Goal: Task Accomplishment & Management: Manage account settings

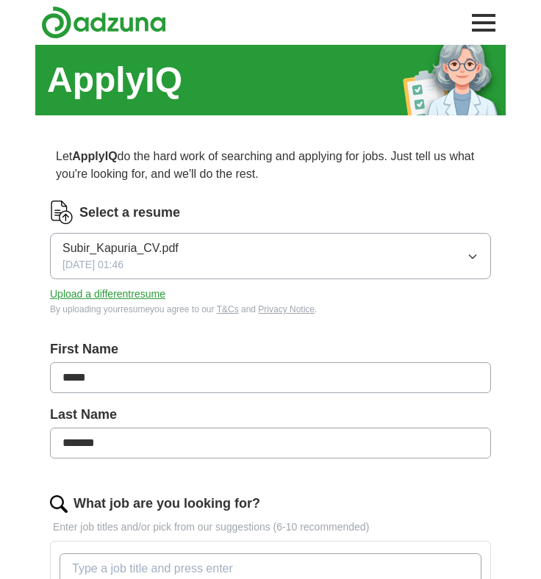
click at [146, 254] on span "Subir_Kapuria_CV.pdf" at bounding box center [121, 249] width 116 height 18
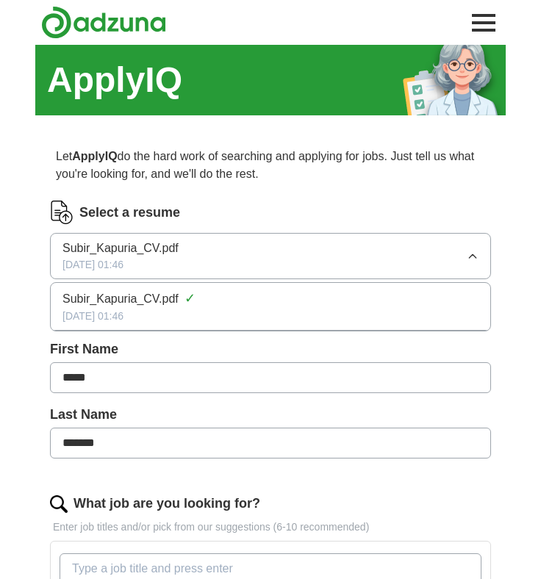
click at [146, 310] on div "[DATE] 01:46" at bounding box center [271, 316] width 416 height 15
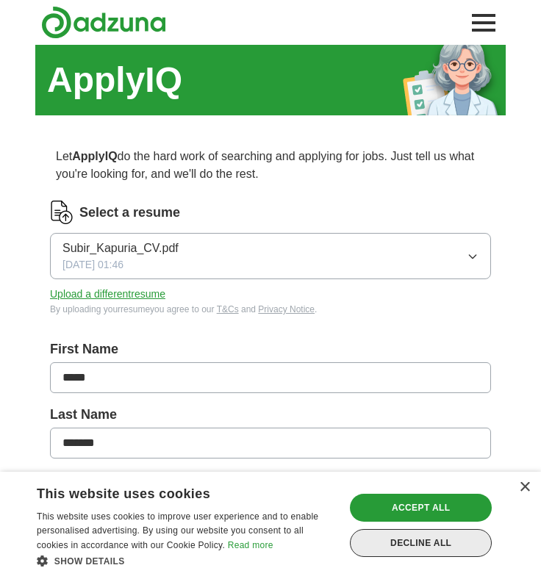
click at [426, 550] on div "Decline all" at bounding box center [421, 543] width 142 height 28
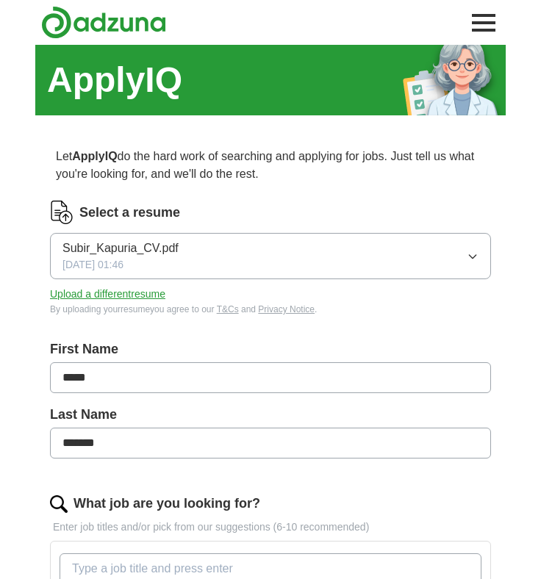
click at [144, 251] on span "Subir_Kapuria_CV.pdf" at bounding box center [121, 249] width 116 height 18
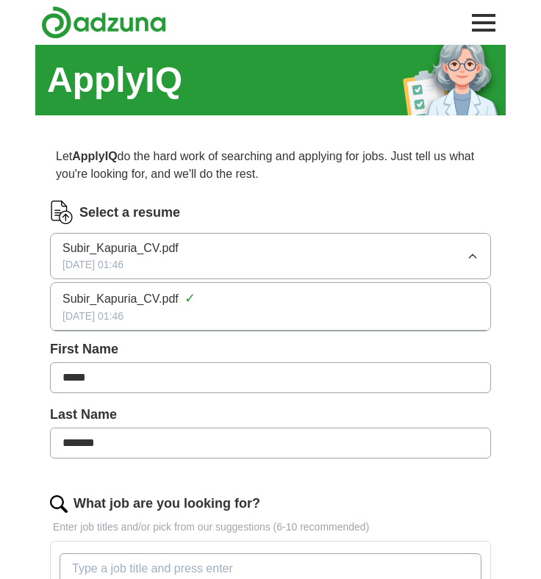
click at [125, 308] on div "Subir_Kapuria_CV.pdf ✓" at bounding box center [271, 299] width 416 height 20
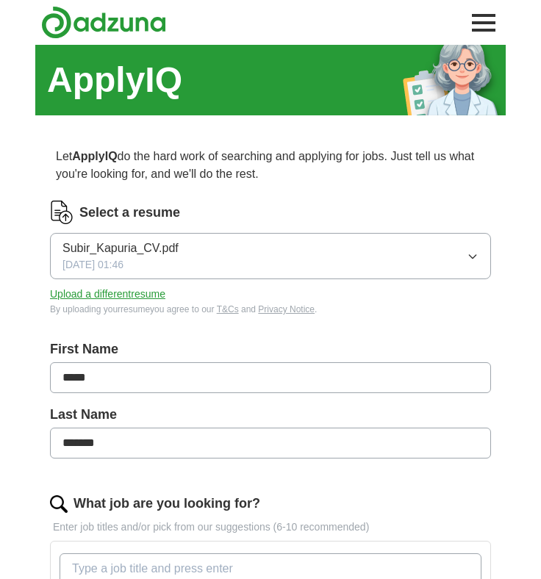
click at [471, 257] on icon "button" at bounding box center [472, 257] width 7 height 4
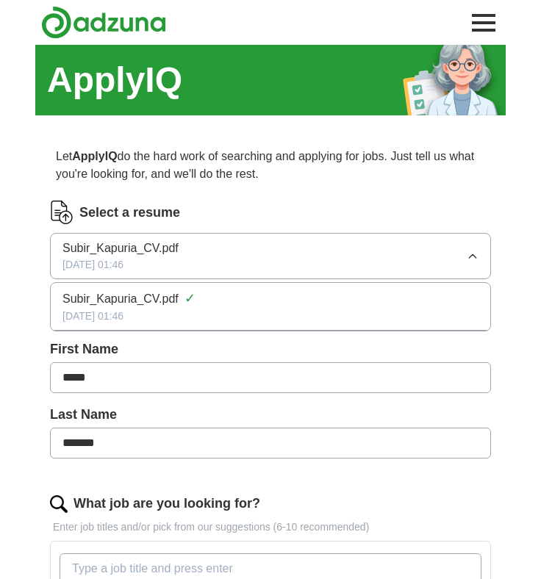
click at [133, 309] on div "[DATE] 01:46" at bounding box center [271, 316] width 416 height 15
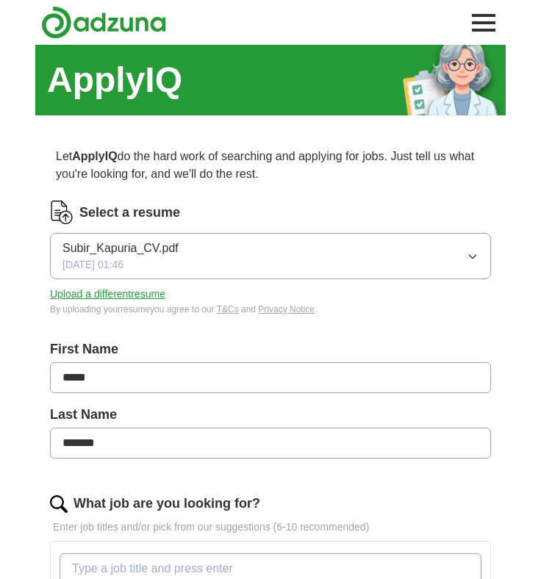
click at [139, 302] on button "Upload a different resume" at bounding box center [107, 294] width 115 height 15
click at [64, 216] on img at bounding box center [62, 213] width 24 height 24
click at [480, 32] on button "Toggle main navigation menu" at bounding box center [484, 23] width 32 height 32
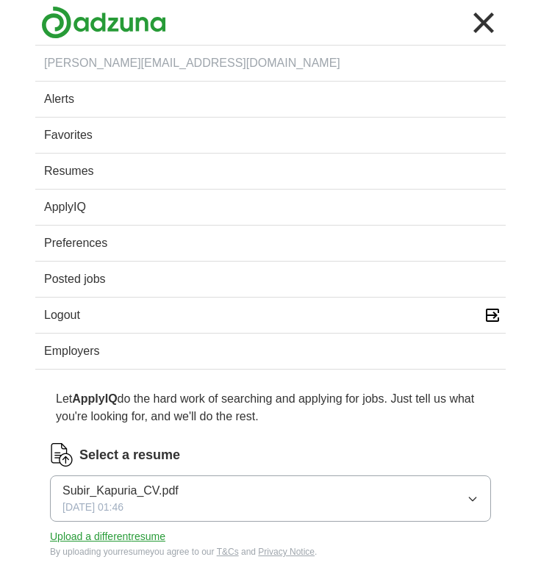
click at [74, 180] on link "Resumes" at bounding box center [270, 171] width 471 height 35
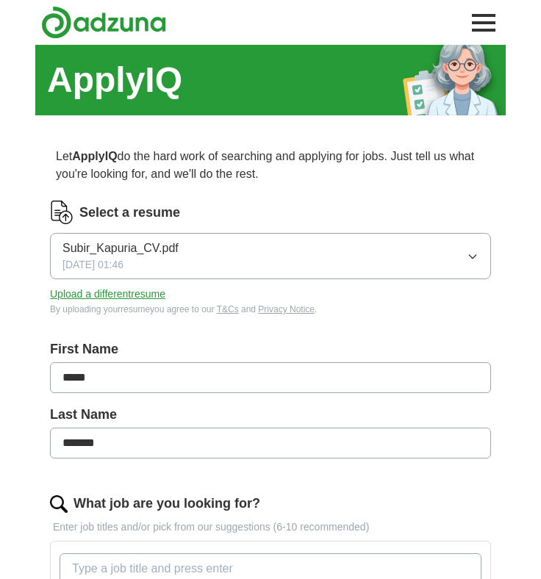
click at [479, 257] on button "Subir_Kapuria_CV.pdf [DATE] 01:46" at bounding box center [270, 256] width 441 height 46
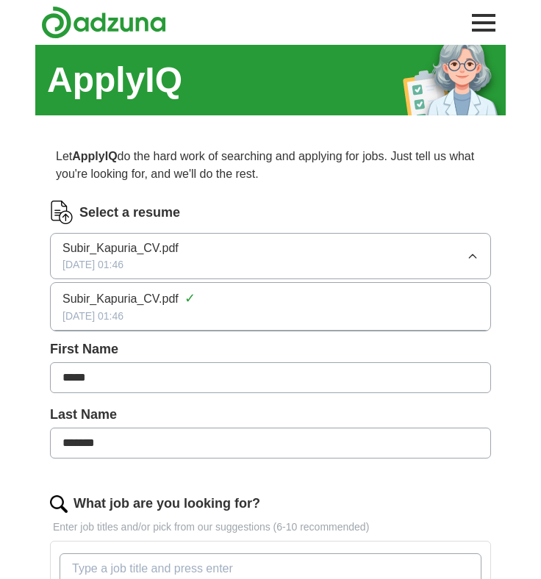
click at [121, 310] on div "[DATE] 01:46" at bounding box center [271, 316] width 416 height 15
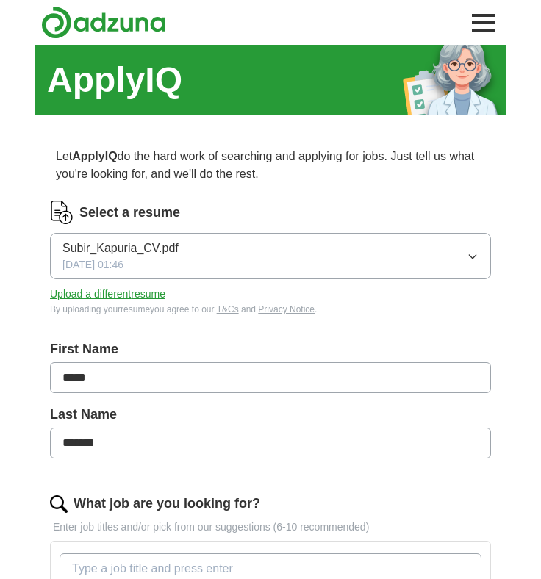
click at [484, 32] on button "Toggle main navigation menu" at bounding box center [484, 23] width 32 height 32
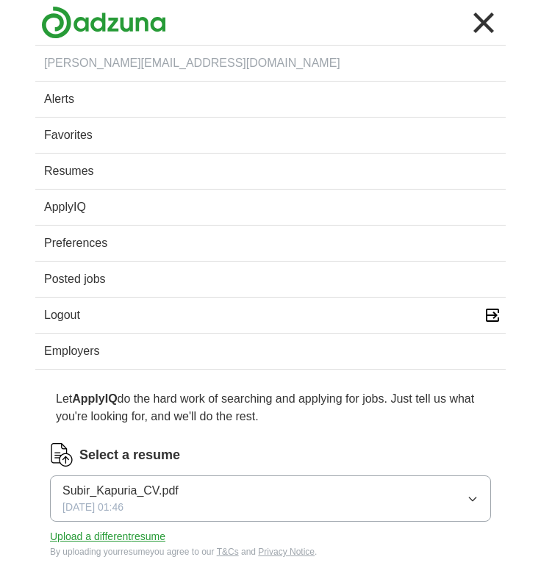
click at [68, 166] on link "Resumes" at bounding box center [270, 171] width 471 height 35
